Goal: Task Accomplishment & Management: Manage account settings

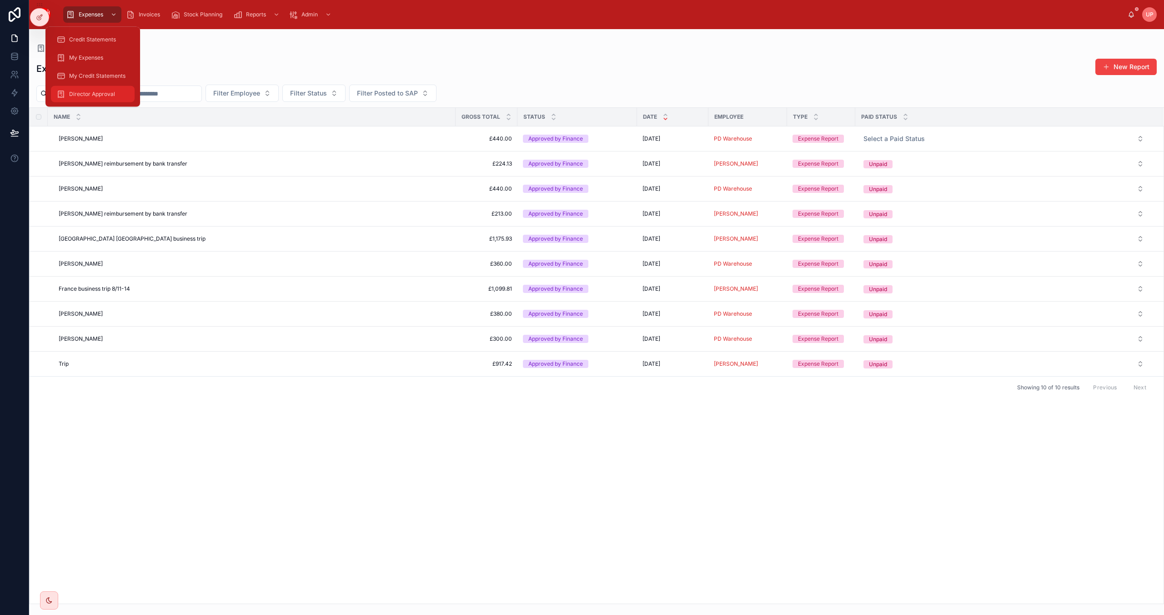
click at [99, 94] on span "Director Approval" at bounding box center [92, 93] width 46 height 7
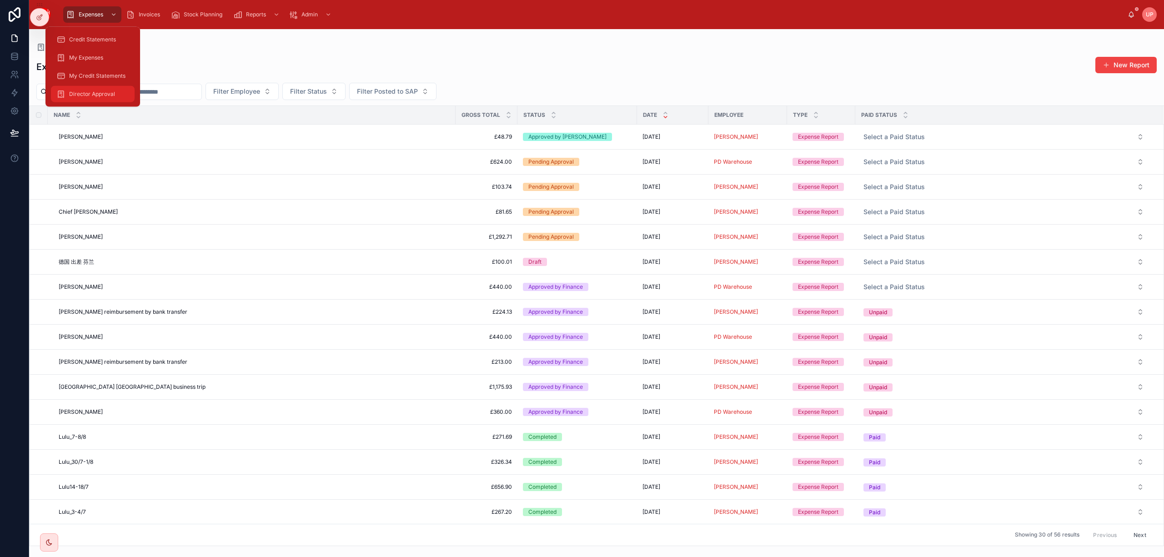
click at [88, 89] on div "Director Approval" at bounding box center [92, 94] width 73 height 15
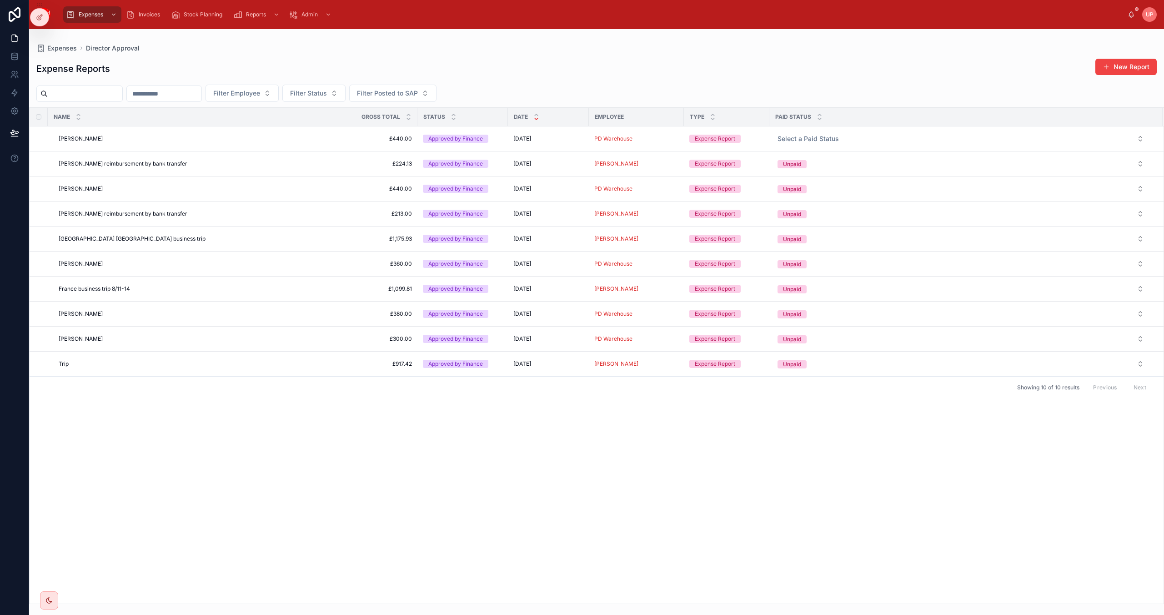
click at [567, 452] on div "Name Gross Total Status Date Employee Type Paid Status JACKIE JACKIE £440.00 £4…" at bounding box center [597, 356] width 1134 height 496
click at [115, 15] on icon "scrollable content" at bounding box center [113, 14] width 6 height 6
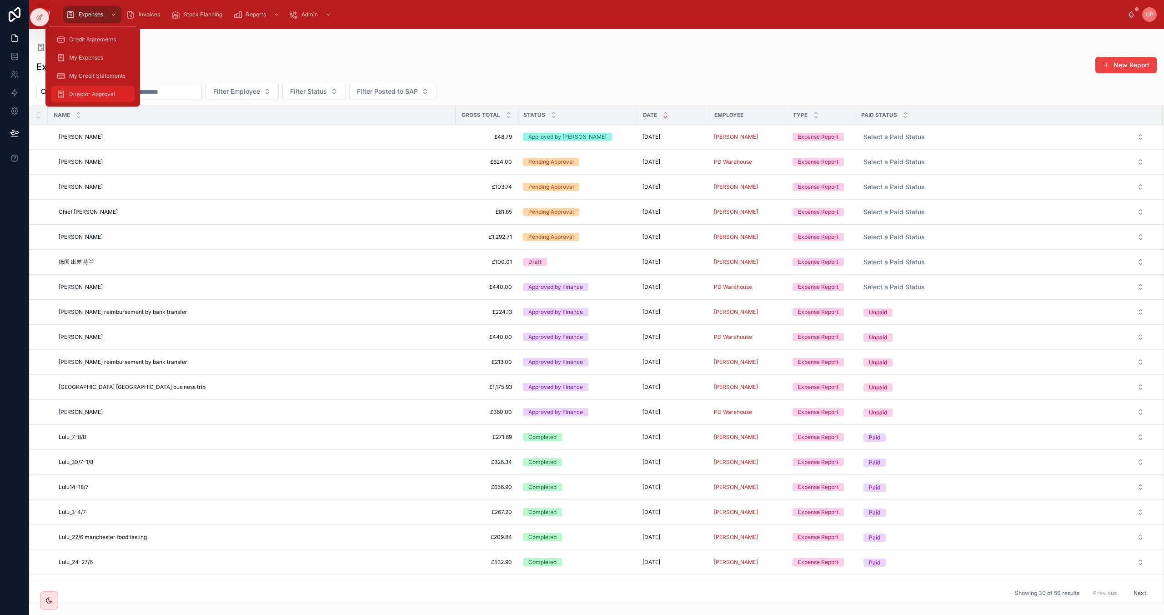
click at [94, 95] on span "Director Approval" at bounding box center [92, 93] width 46 height 7
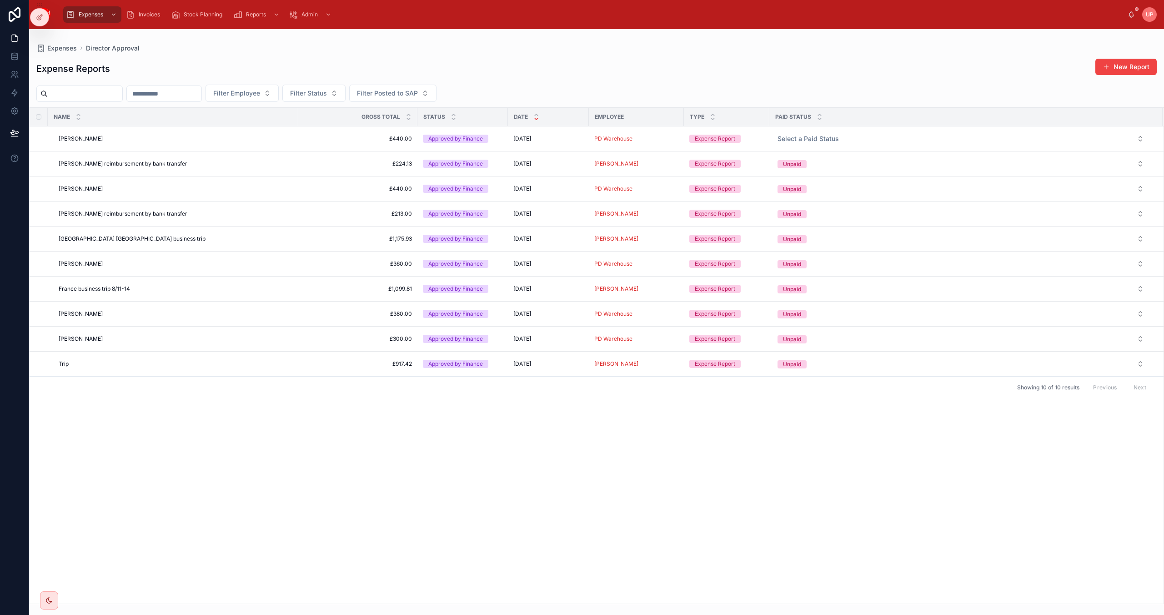
click at [166, 470] on div "Name Gross Total Status Date Employee Type Paid Status JACKIE JACKIE £440.00 £4…" at bounding box center [597, 356] width 1134 height 496
click at [91, 34] on div "Credit Statements" at bounding box center [92, 39] width 73 height 15
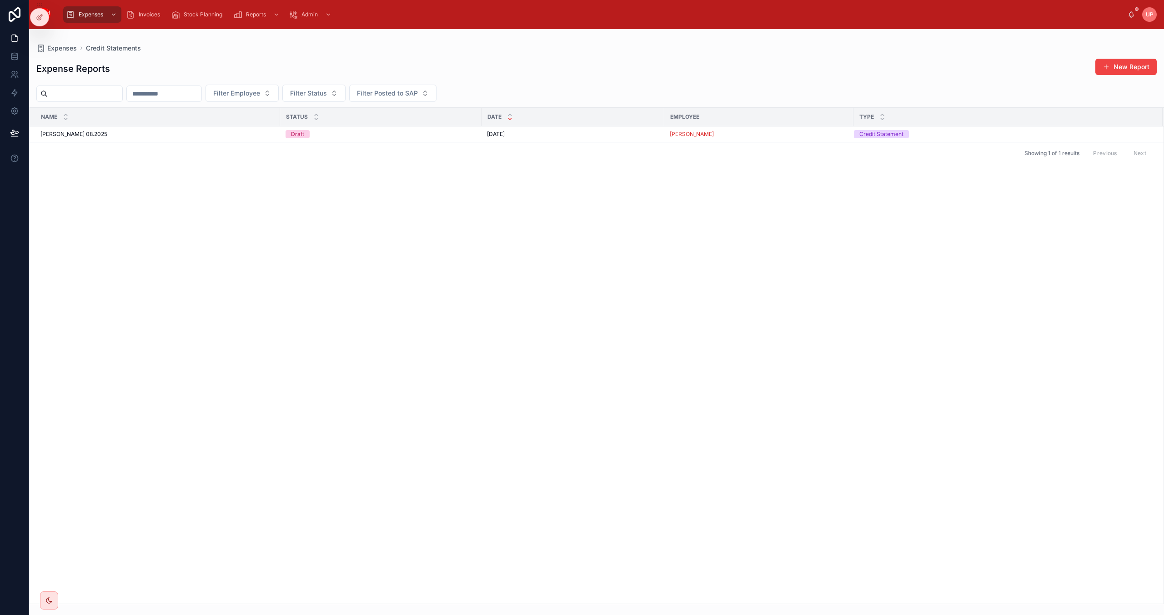
click at [473, 326] on div "Name Status Date Employee Type urvish 08.2025 urvish 08.2025 Draft 01/08/2025 0…" at bounding box center [597, 356] width 1134 height 496
click at [86, 11] on span "Expenses" at bounding box center [91, 14] width 25 height 7
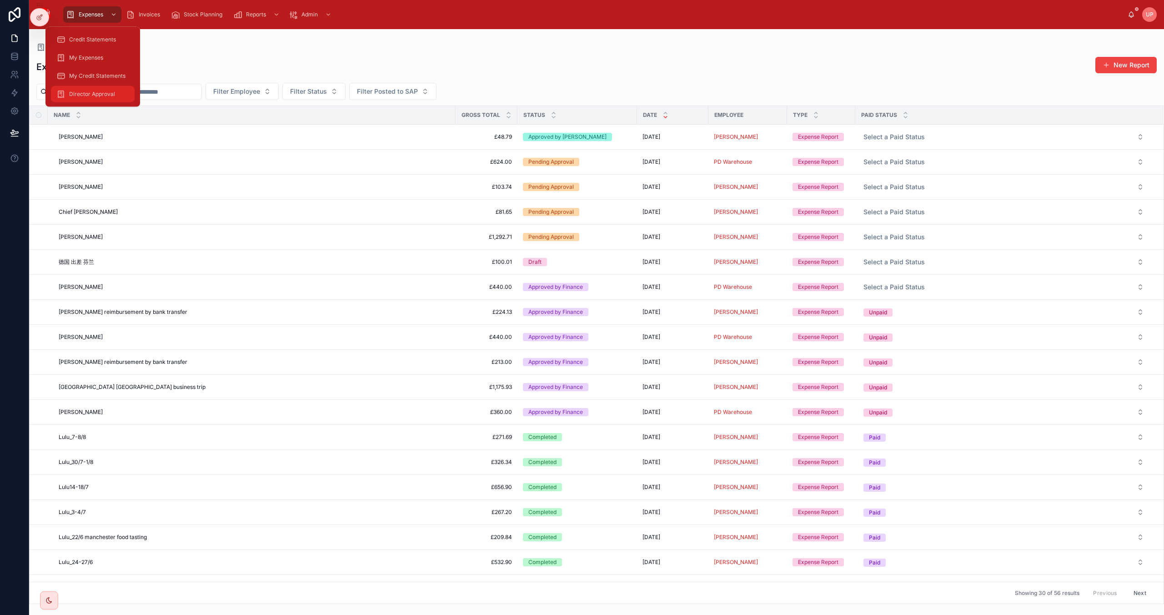
click at [100, 95] on span "Director Approval" at bounding box center [92, 93] width 46 height 7
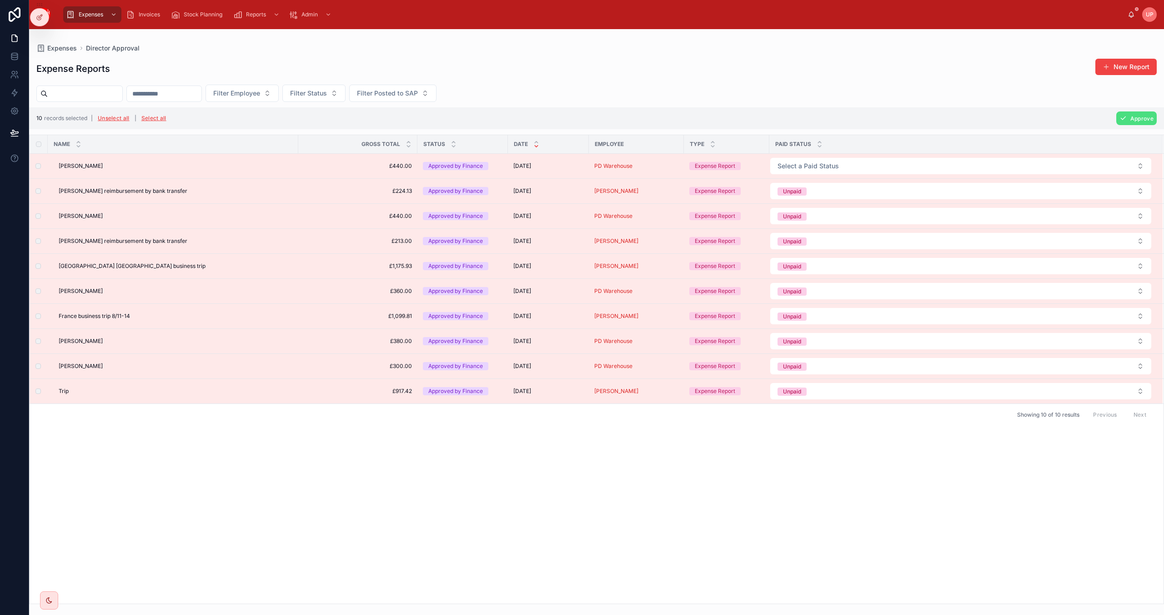
click at [1150, 15] on span "UP" at bounding box center [1150, 14] width 8 height 7
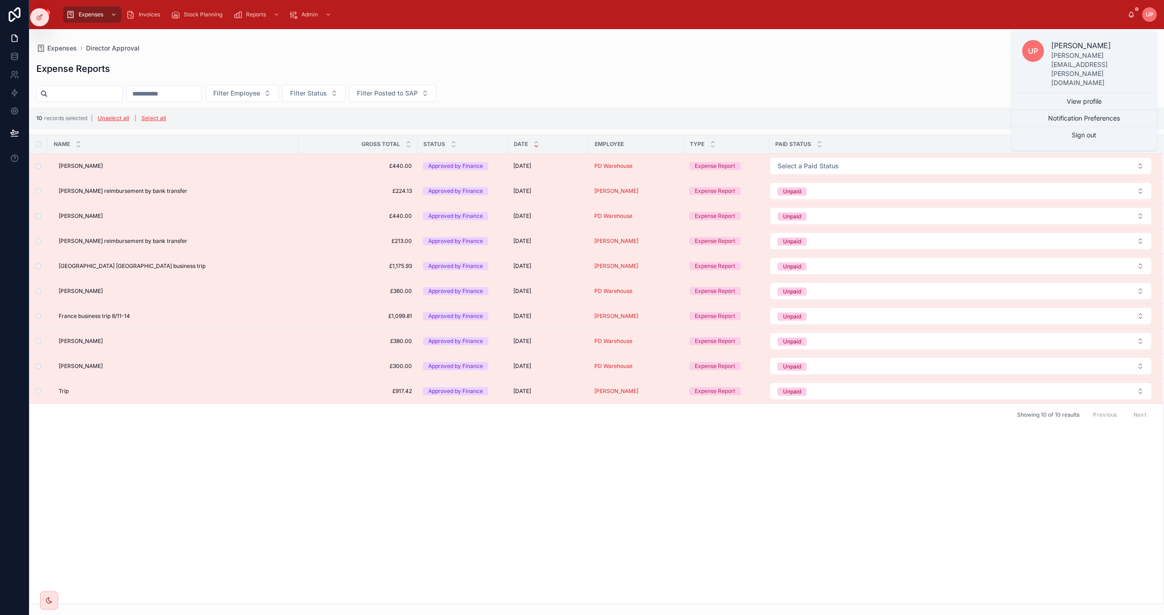
click at [973, 59] on div "Expense Reports New Report" at bounding box center [596, 68] width 1120 height 21
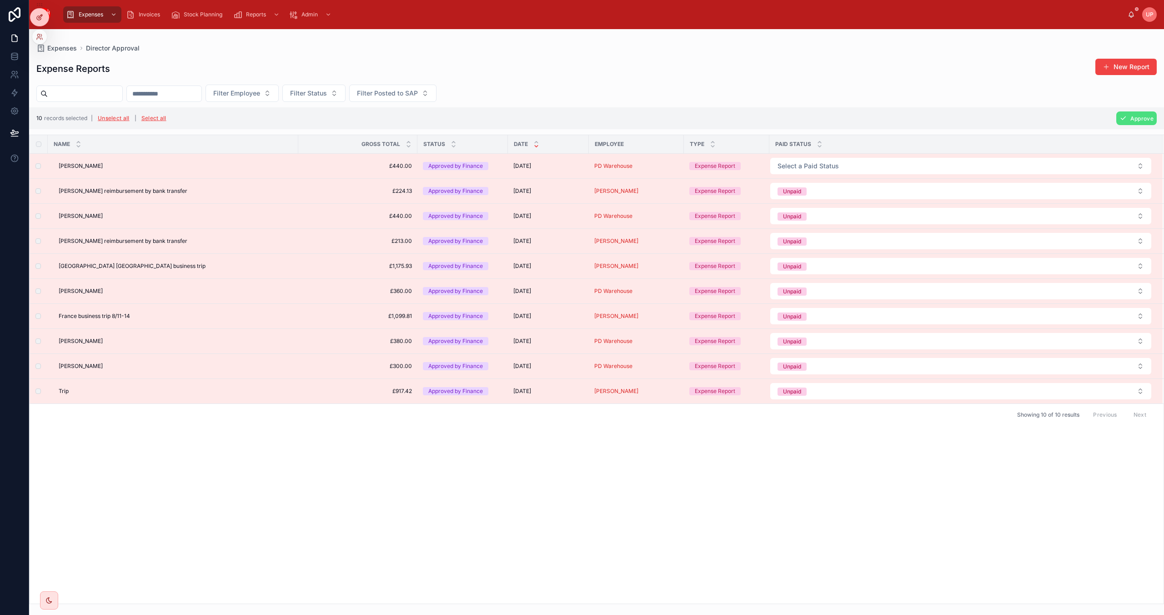
click at [37, 11] on div at bounding box center [39, 17] width 18 height 17
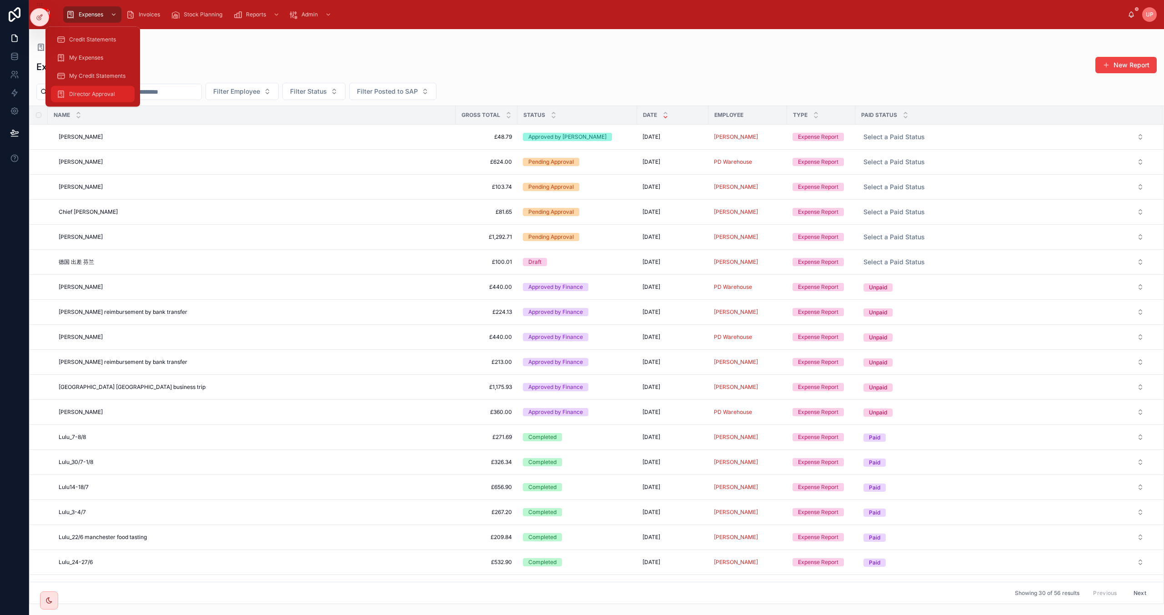
click at [99, 95] on span "Director Approval" at bounding box center [92, 93] width 46 height 7
